Goal: Task Accomplishment & Management: Use online tool/utility

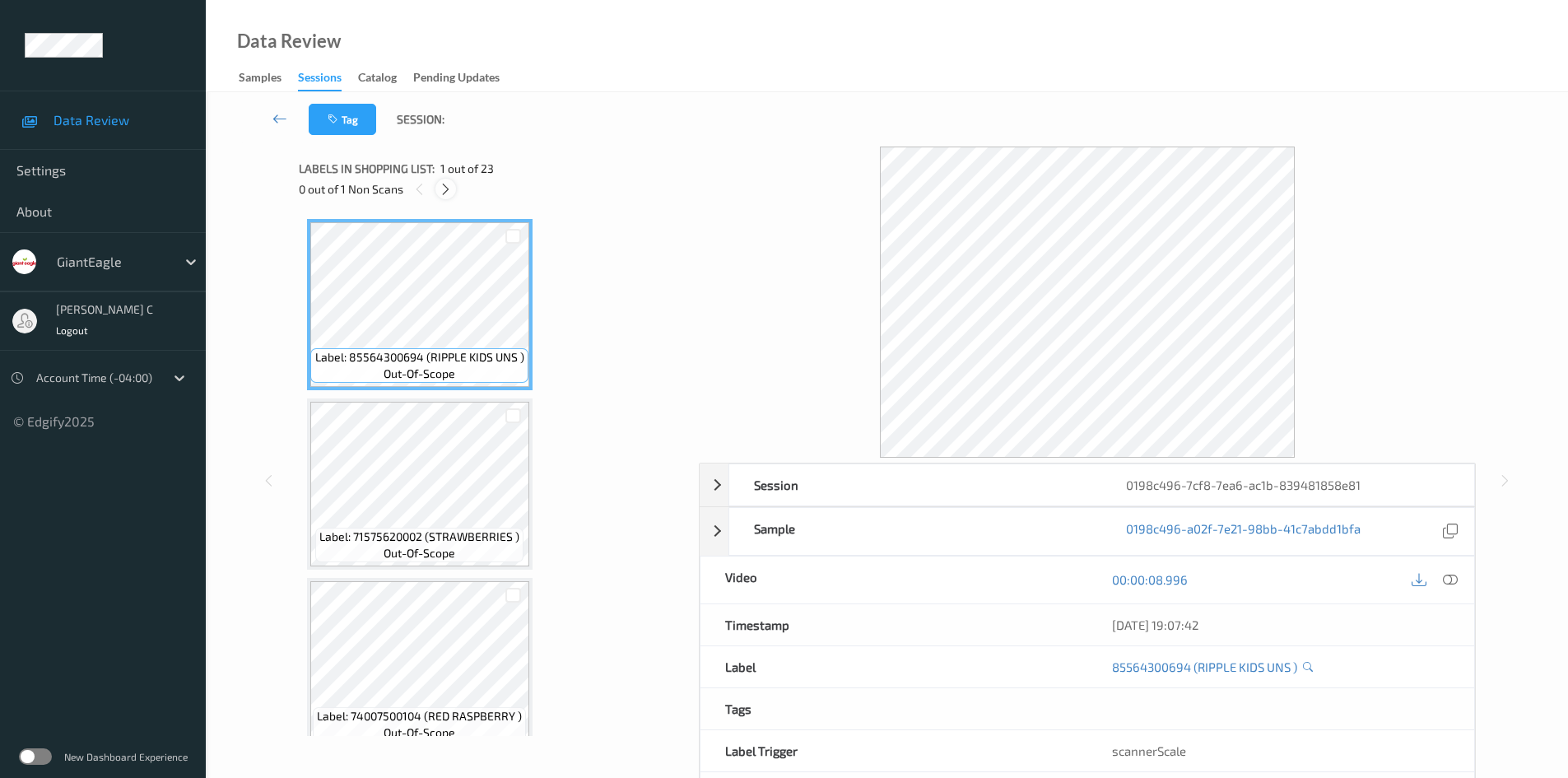
click at [450, 189] on icon at bounding box center [445, 189] width 14 height 15
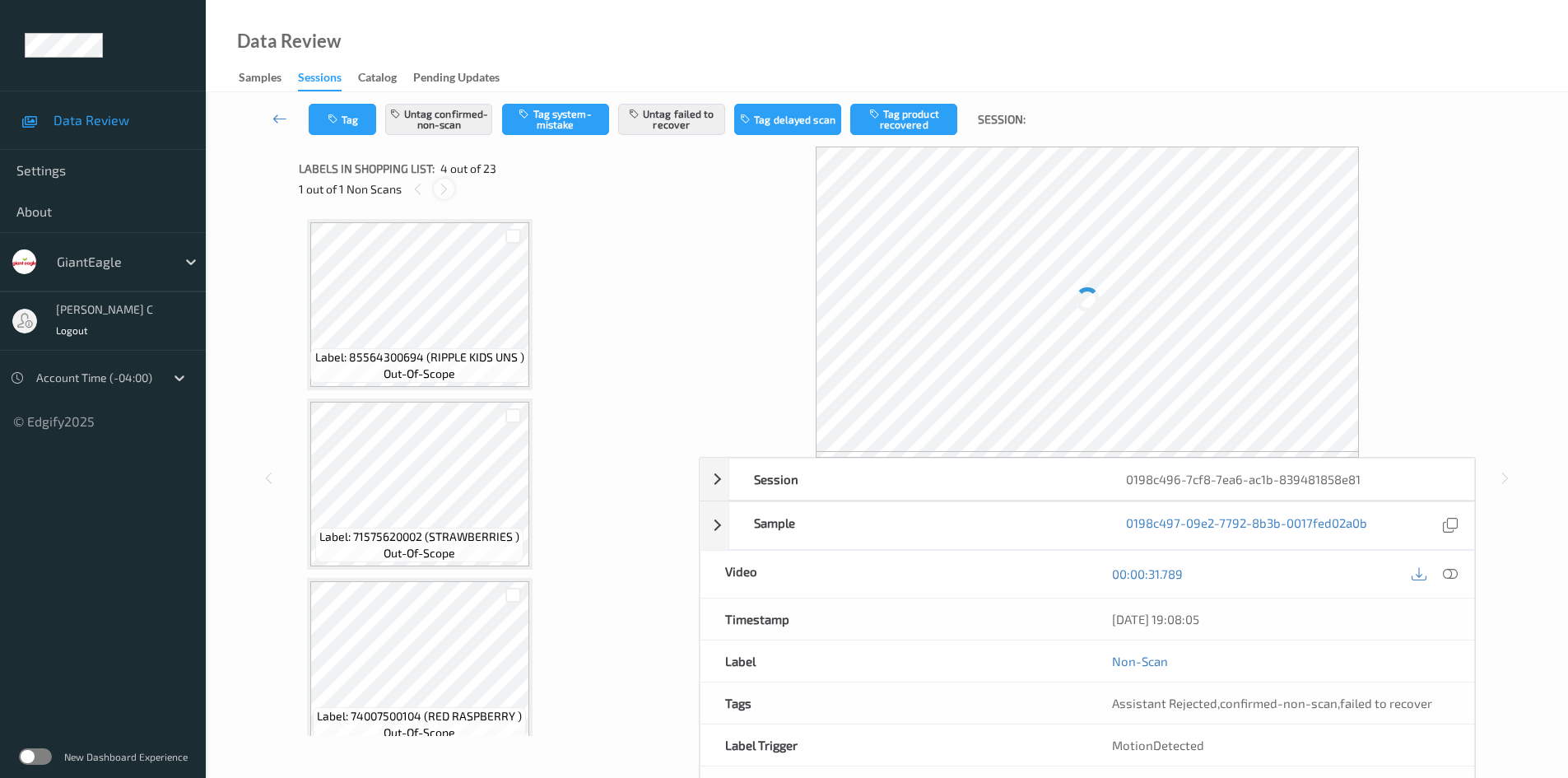
scroll to position [367, 0]
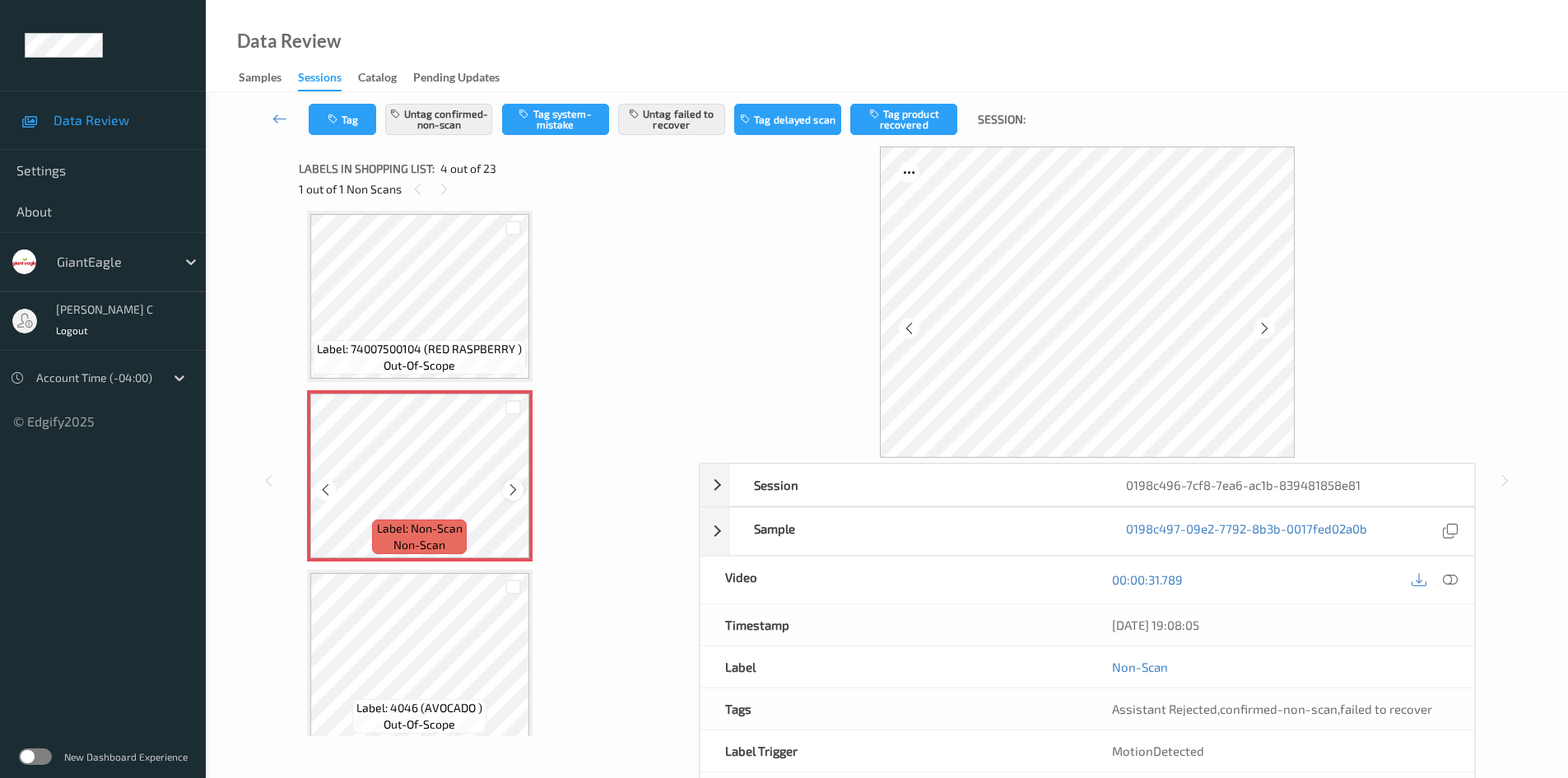
click at [512, 485] on icon at bounding box center [513, 489] width 14 height 15
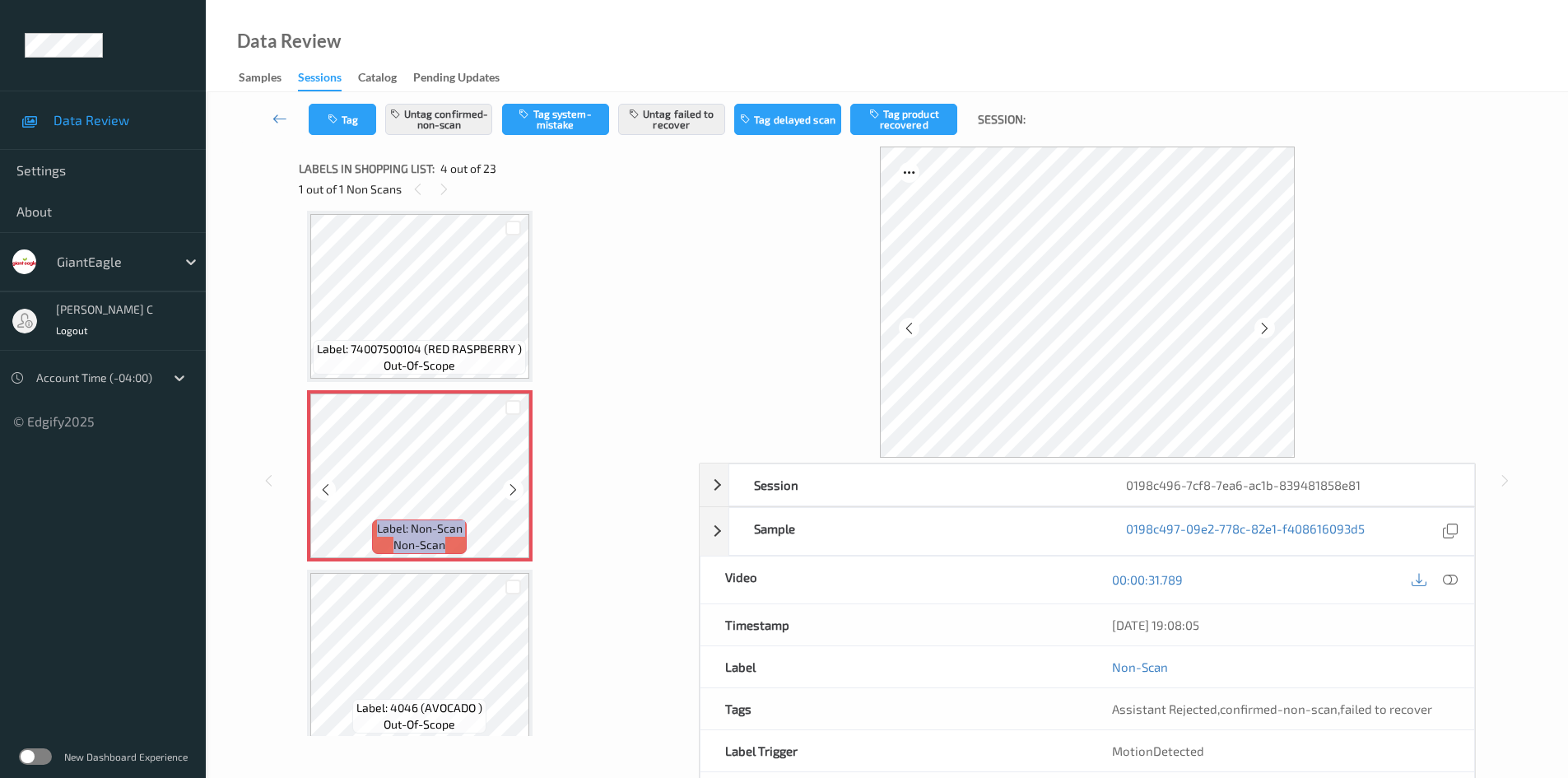
click at [512, 485] on icon at bounding box center [513, 489] width 14 height 15
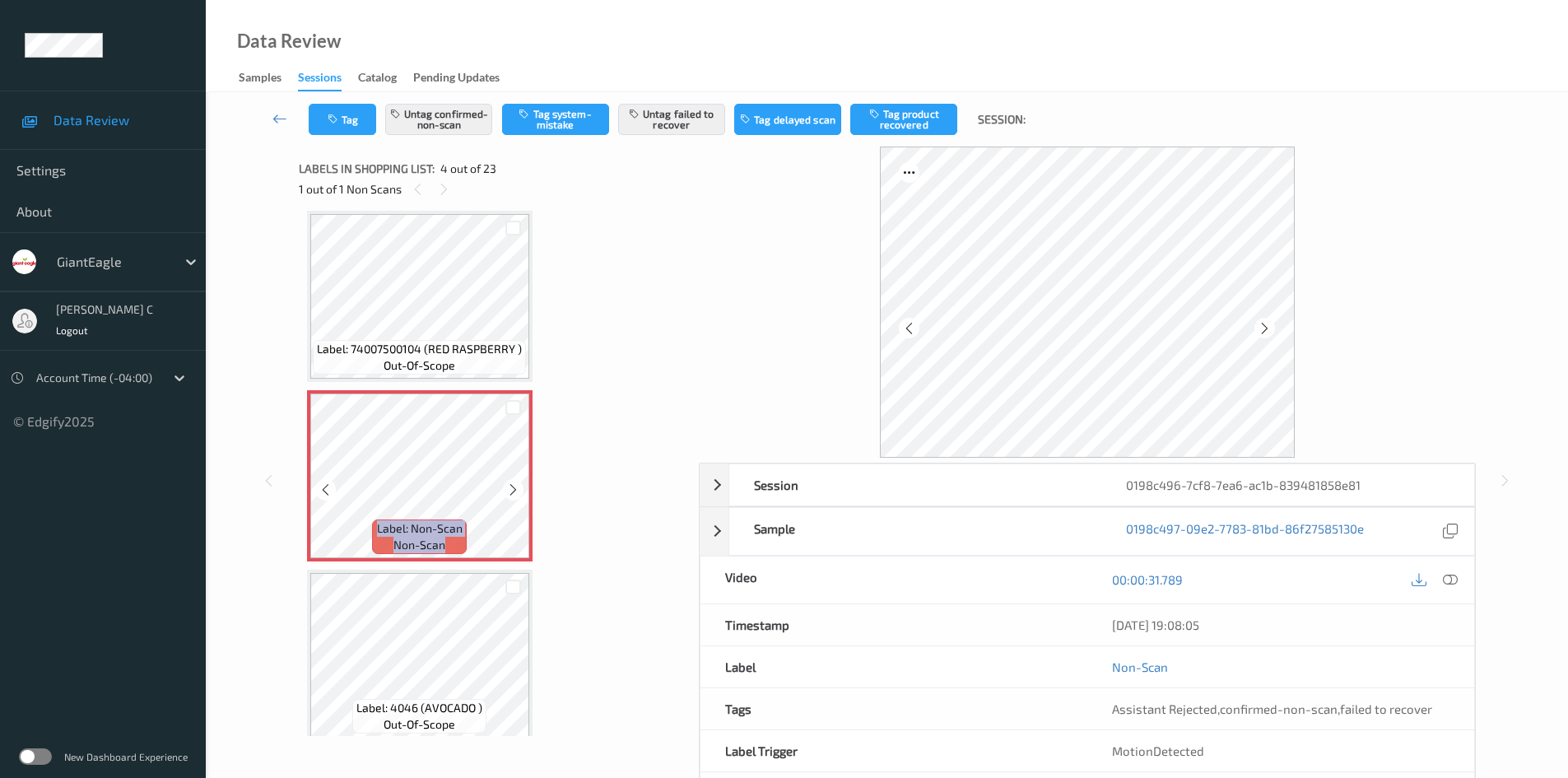
click at [512, 485] on icon at bounding box center [513, 489] width 14 height 15
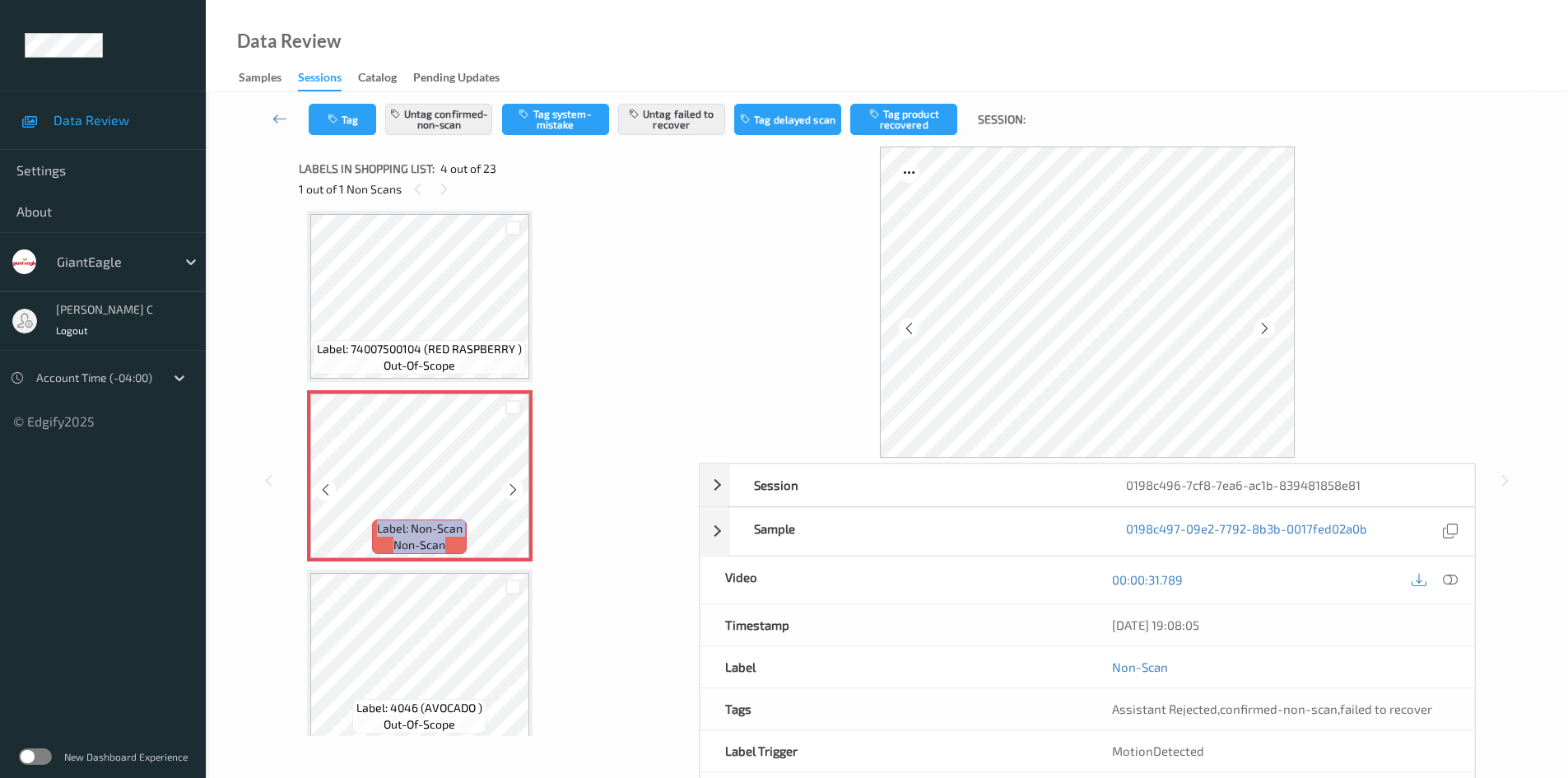
click at [512, 485] on icon at bounding box center [513, 489] width 14 height 15
click at [1263, 583] on icon at bounding box center [1450, 579] width 15 height 15
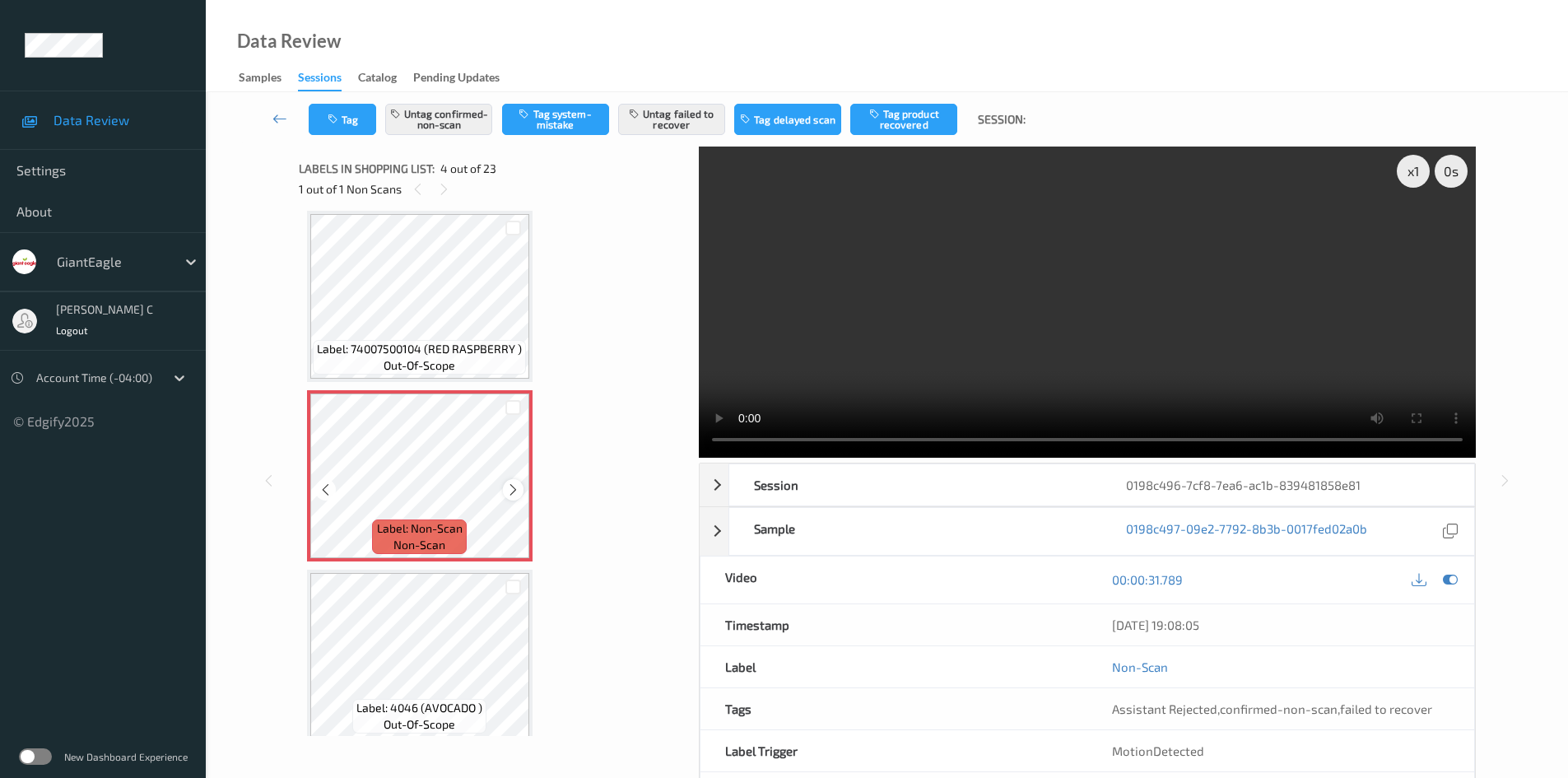
click at [521, 493] on div at bounding box center [512, 488] width 20 height 20
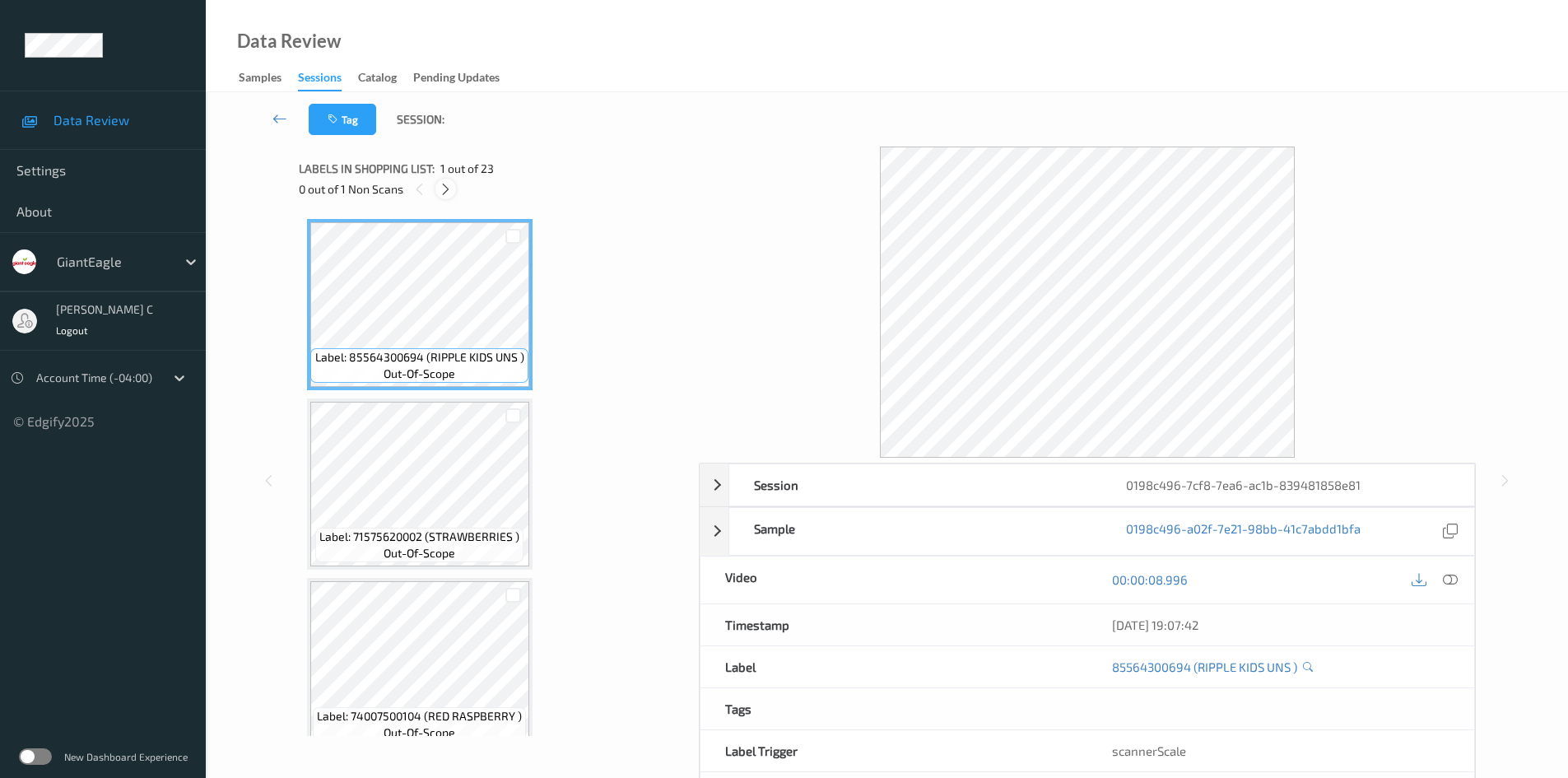
click at [452, 193] on icon at bounding box center [445, 189] width 14 height 15
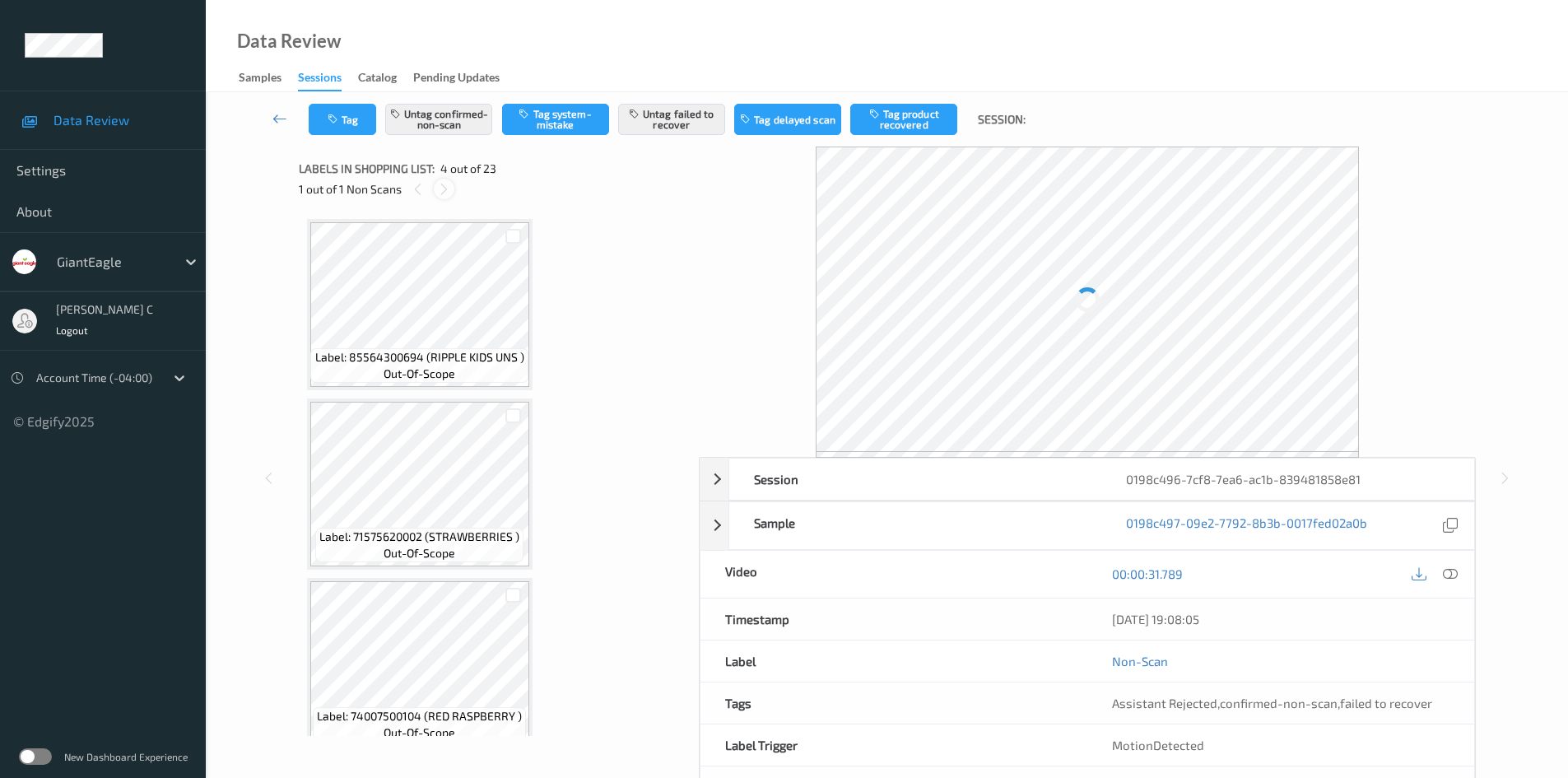
scroll to position [367, 0]
